Goal: Obtain resource: Obtain resource

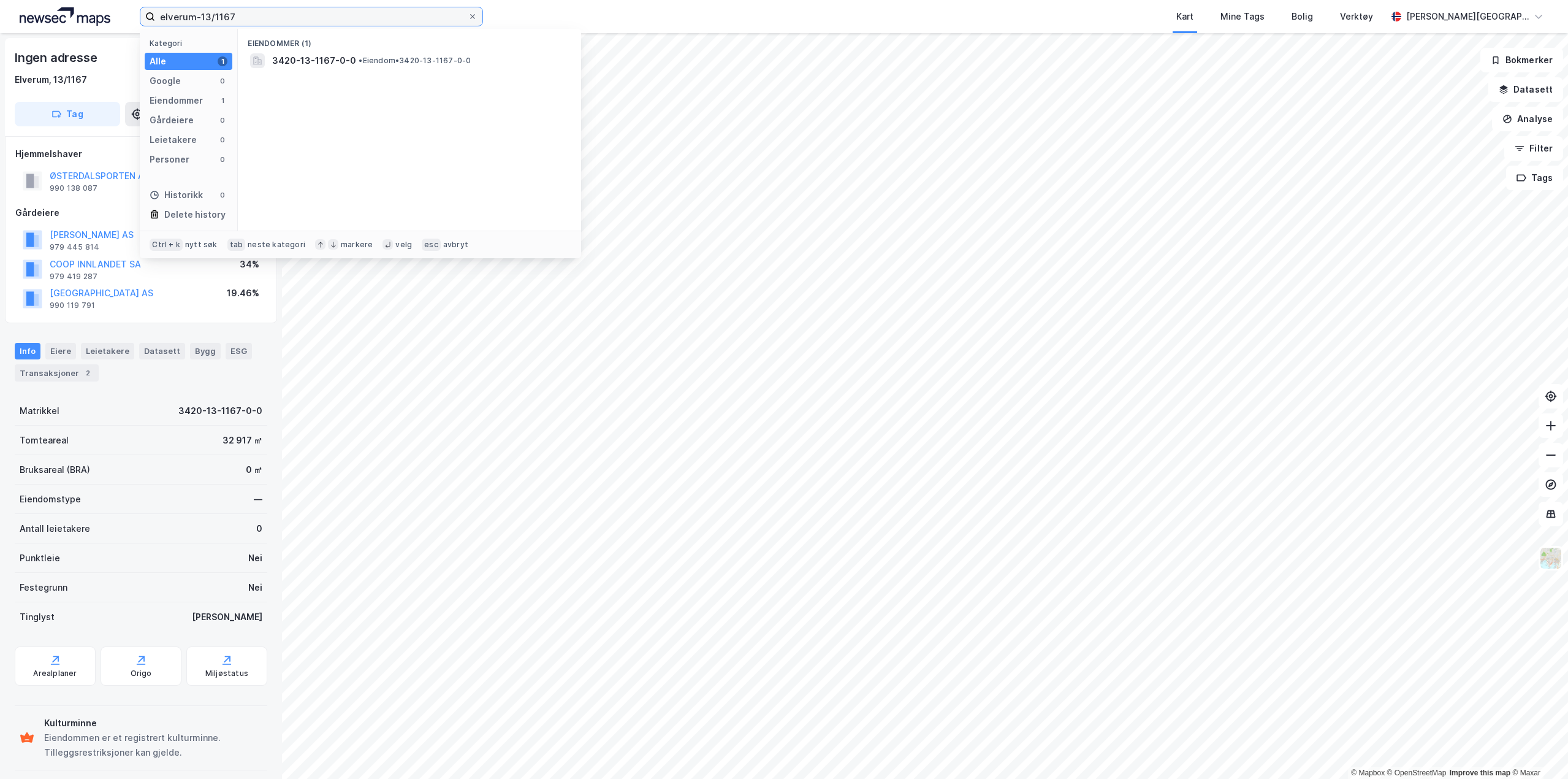
drag, startPoint x: 257, startPoint y: 13, endPoint x: -1, endPoint y: 2, distance: 258.2
click at [0, 2] on html "elverum-13/1167 Kategori Alle 1 Google 0 Eiendommer 1 Gårdeiere 0 Leietakere 0 …" at bounding box center [784, 390] width 1568 height 779
type input "oslo-124-3"
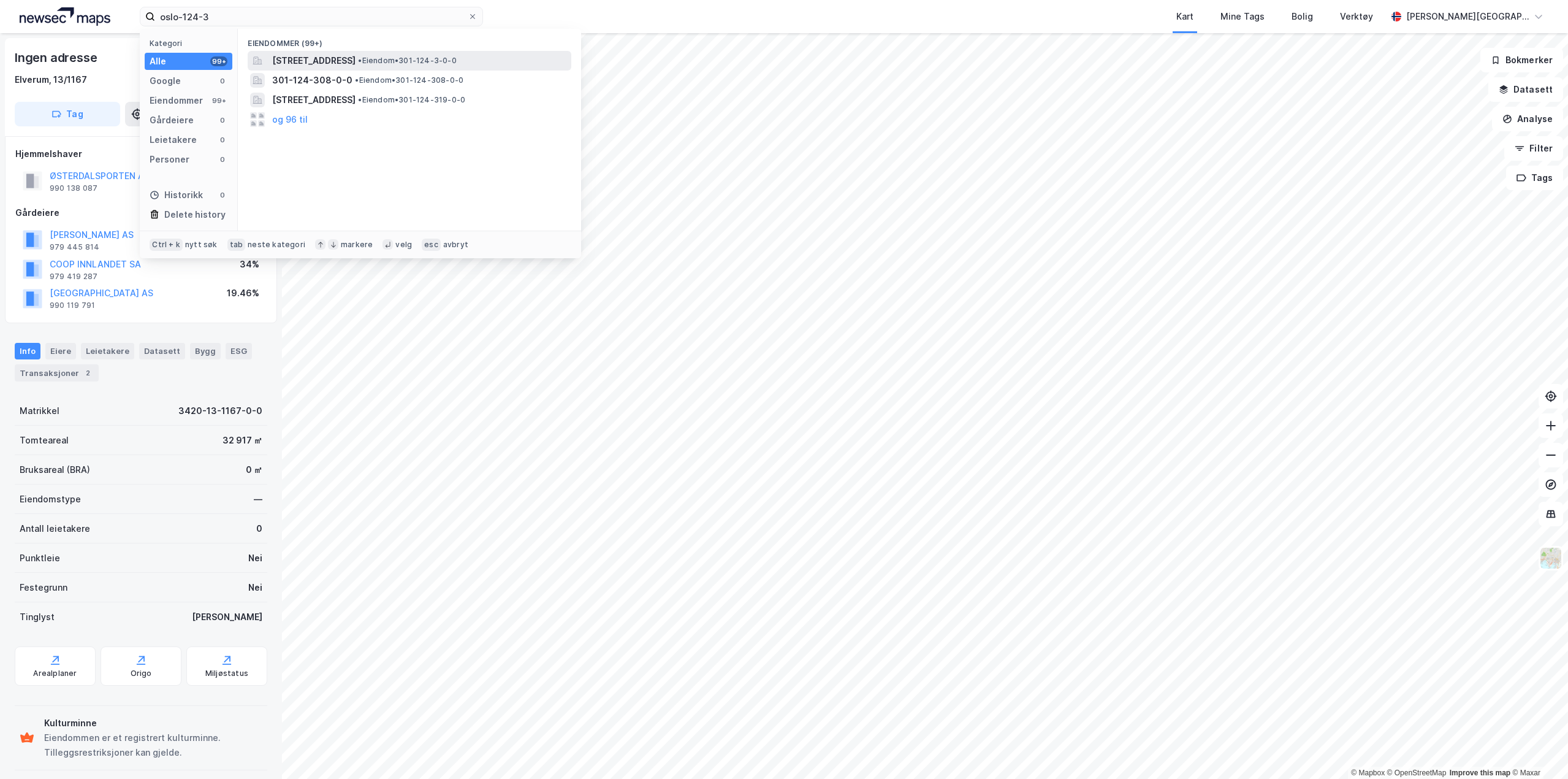
click at [455, 59] on span "• Eiendom • 301-124-3-0-0" at bounding box center [407, 60] width 98 height 10
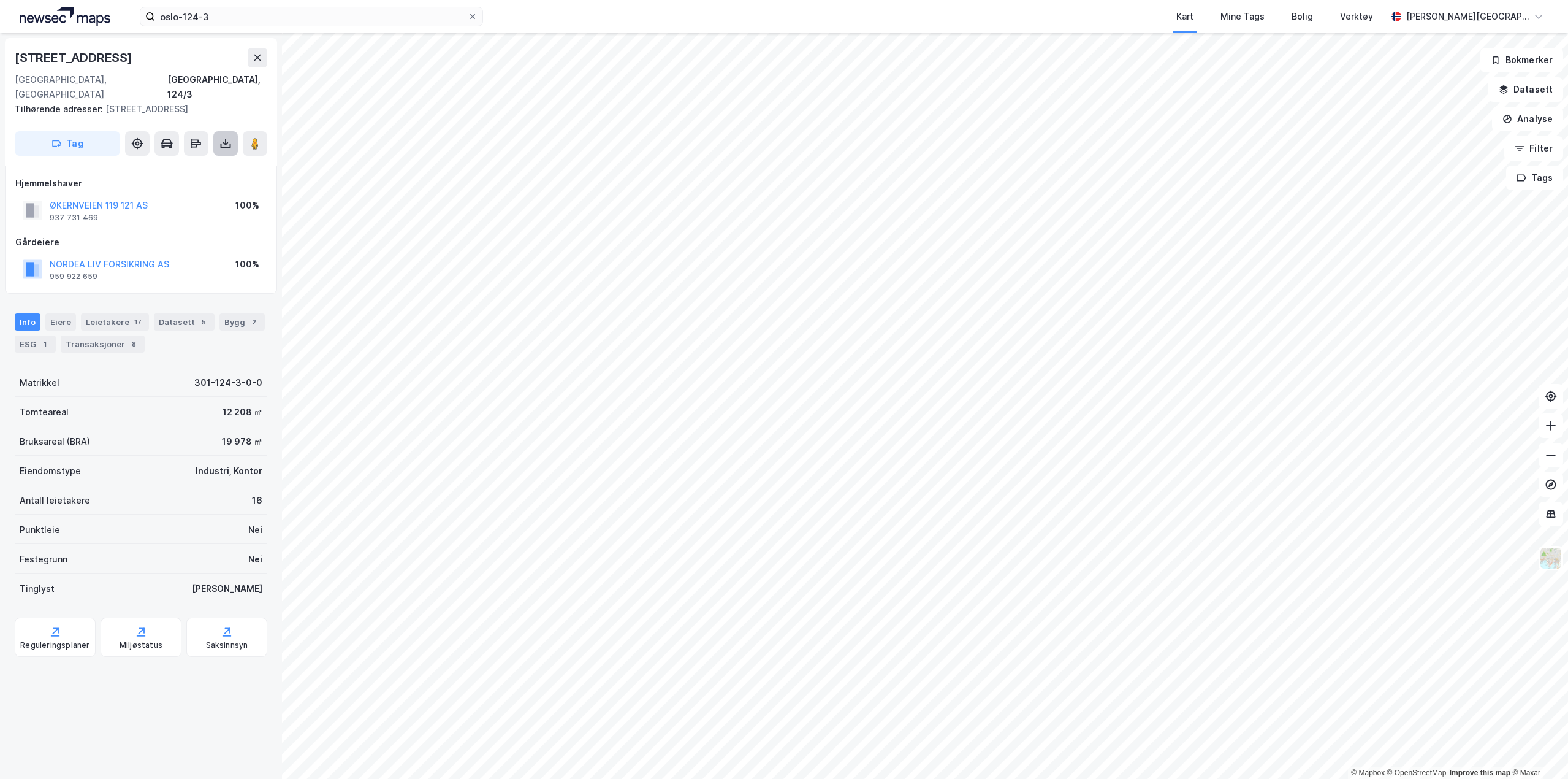
click at [233, 132] on button at bounding box center [226, 143] width 25 height 25
click at [207, 158] on div "Last ned grunnbok" at bounding box center [173, 168] width 131 height 20
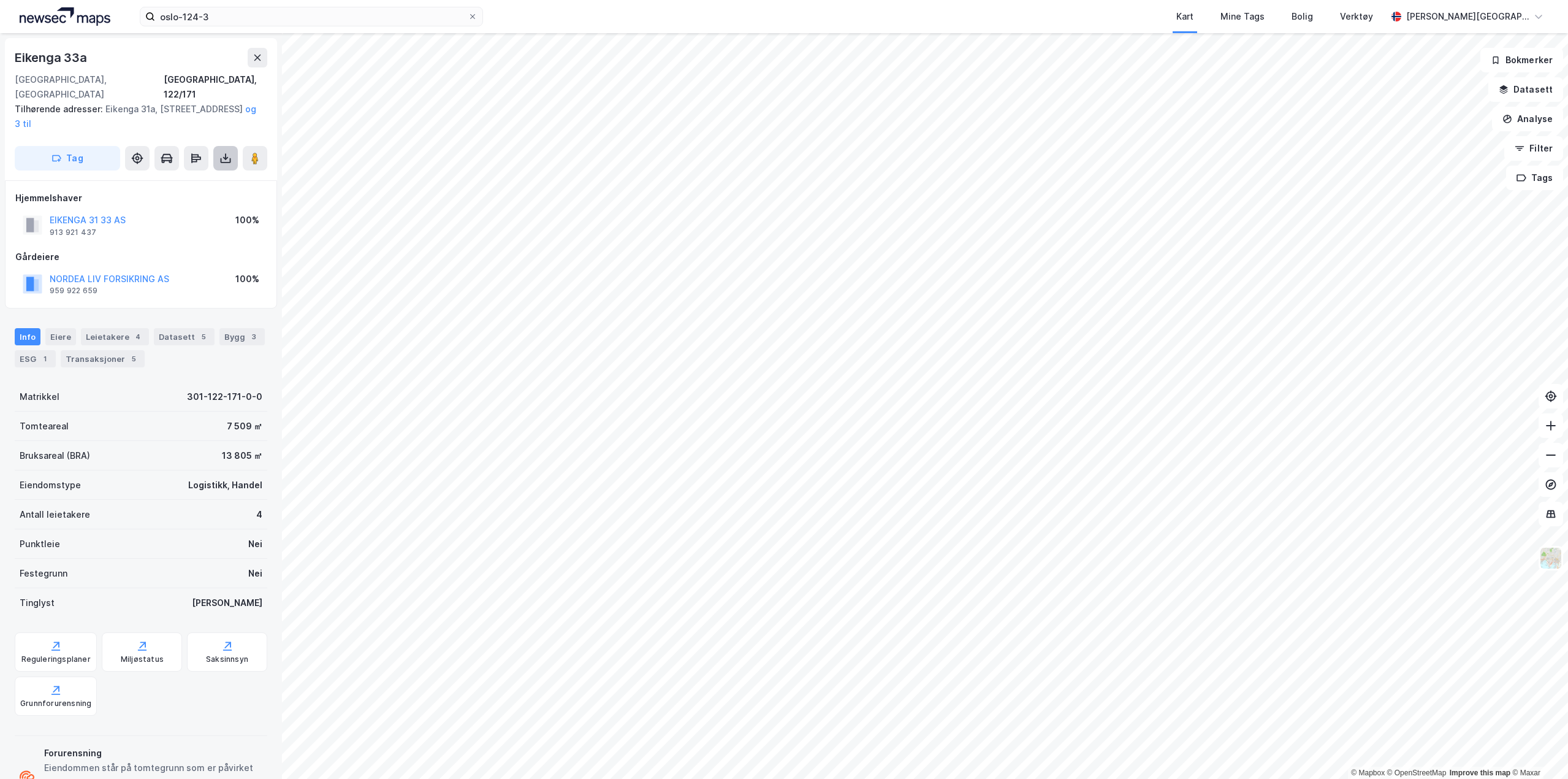
click at [222, 152] on icon at bounding box center [225, 158] width 12 height 12
click at [182, 178] on div "Last ned grunnbok" at bounding box center [165, 183] width 71 height 10
